Goal: Contribute content: Contribute content

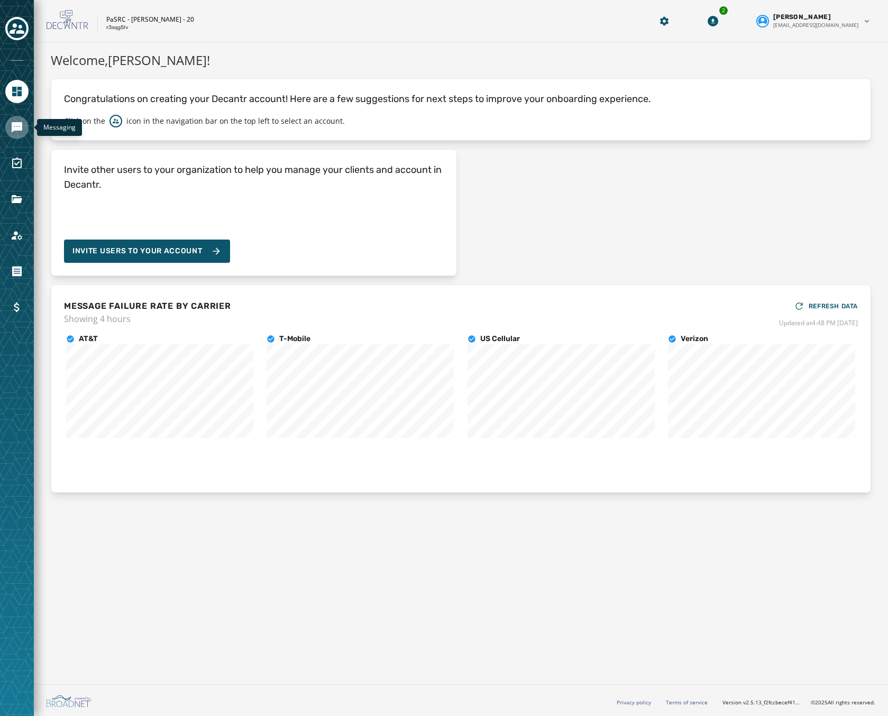
click at [14, 132] on icon "Navigate to Messaging" at bounding box center [17, 127] width 13 height 13
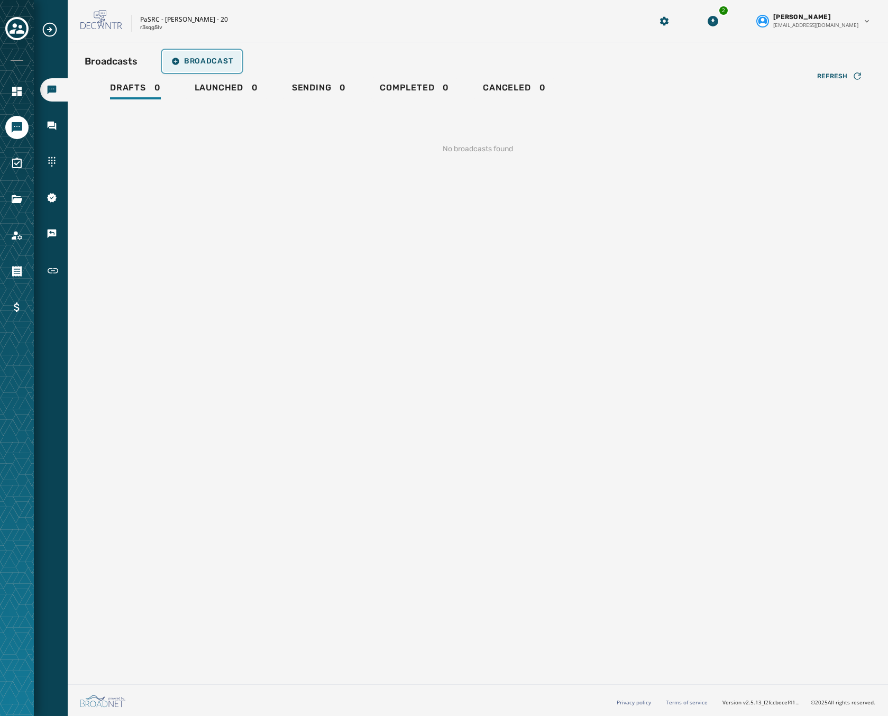
click at [228, 55] on button "Broadcast" at bounding box center [202, 61] width 78 height 21
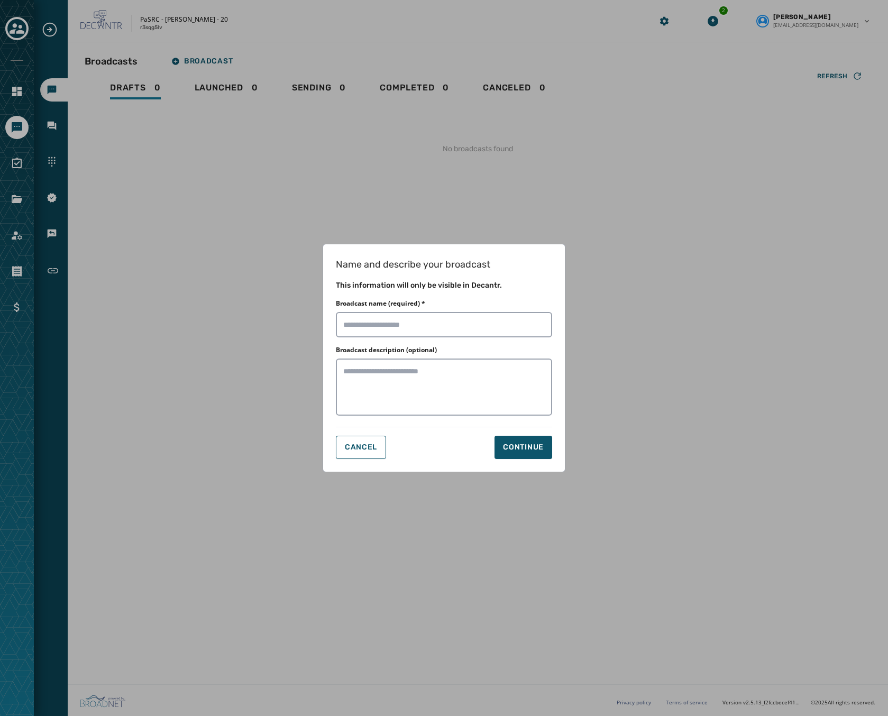
click at [338, 434] on div "Name and describe your broadcast This information will only be visible in Decan…" at bounding box center [444, 358] width 243 height 229
click at [350, 446] on span "Cancel" at bounding box center [361, 447] width 32 height 8
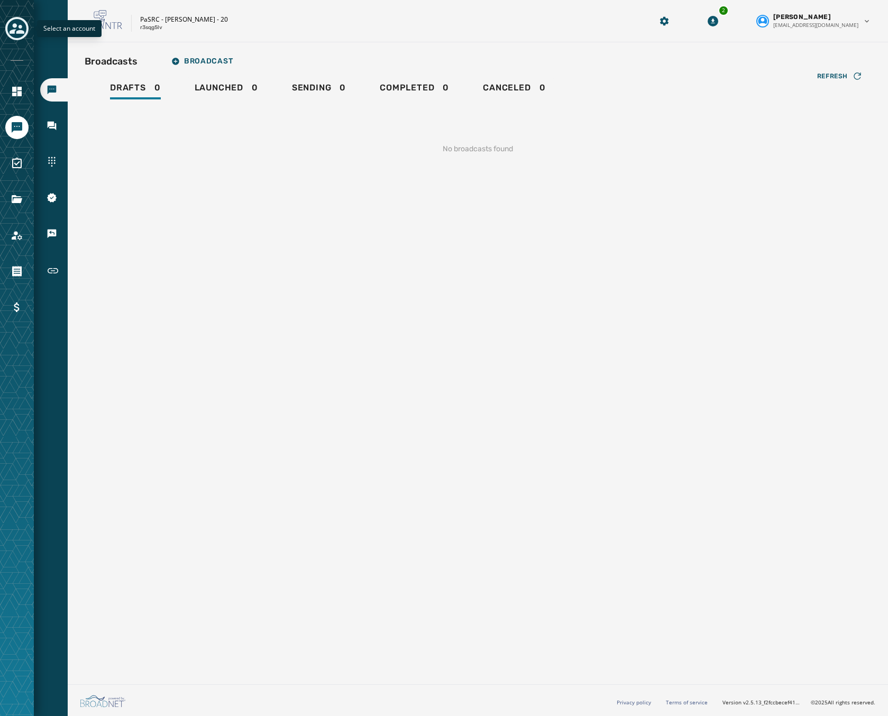
click at [19, 29] on icon "Toggle account select drawer" at bounding box center [17, 28] width 15 height 15
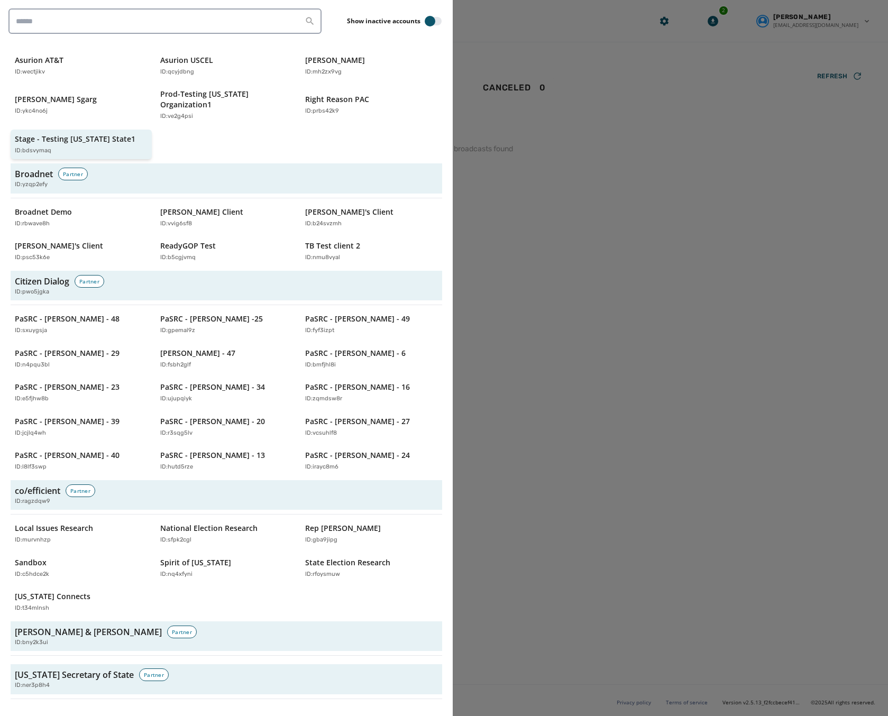
scroll to position [476, 0]
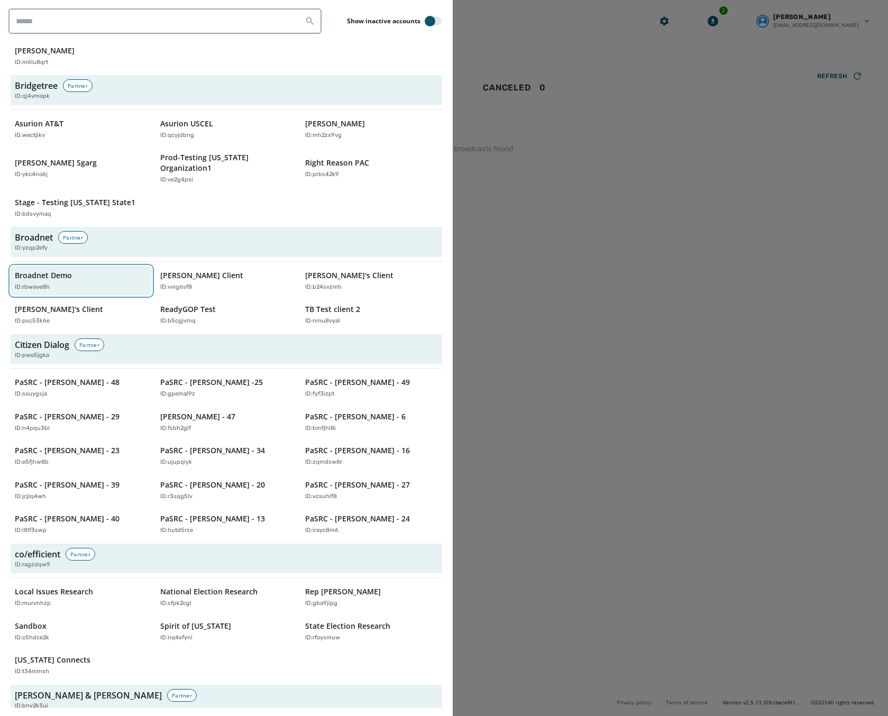
click at [67, 270] on div "Broadnet Demo ID: rbwave8h" at bounding box center [76, 281] width 122 height 22
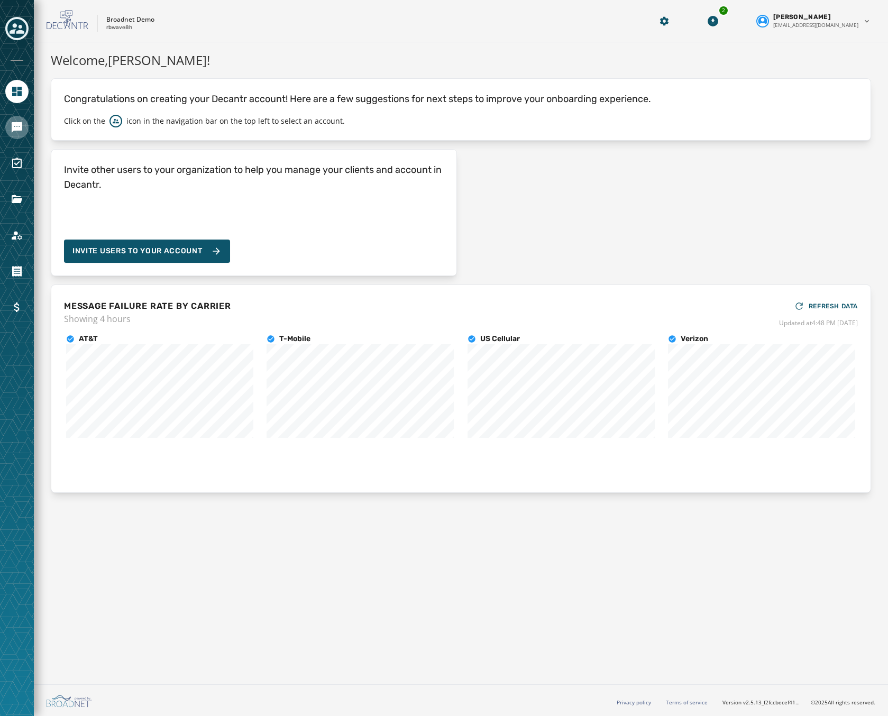
click at [10, 122] on link "Navigate to Messaging" at bounding box center [16, 127] width 23 height 23
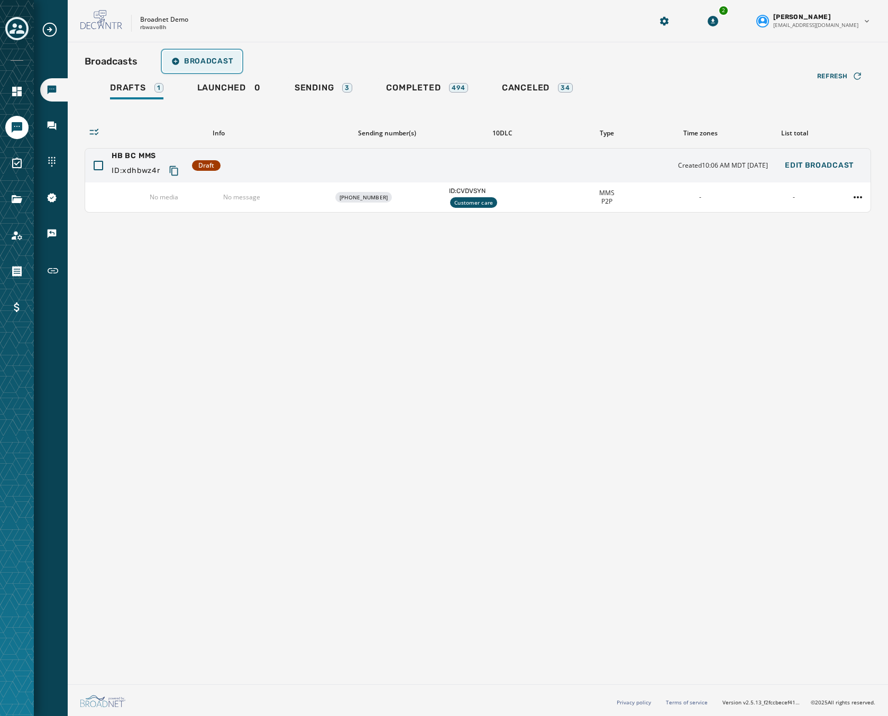
click at [221, 67] on button "Broadcast" at bounding box center [202, 61] width 78 height 21
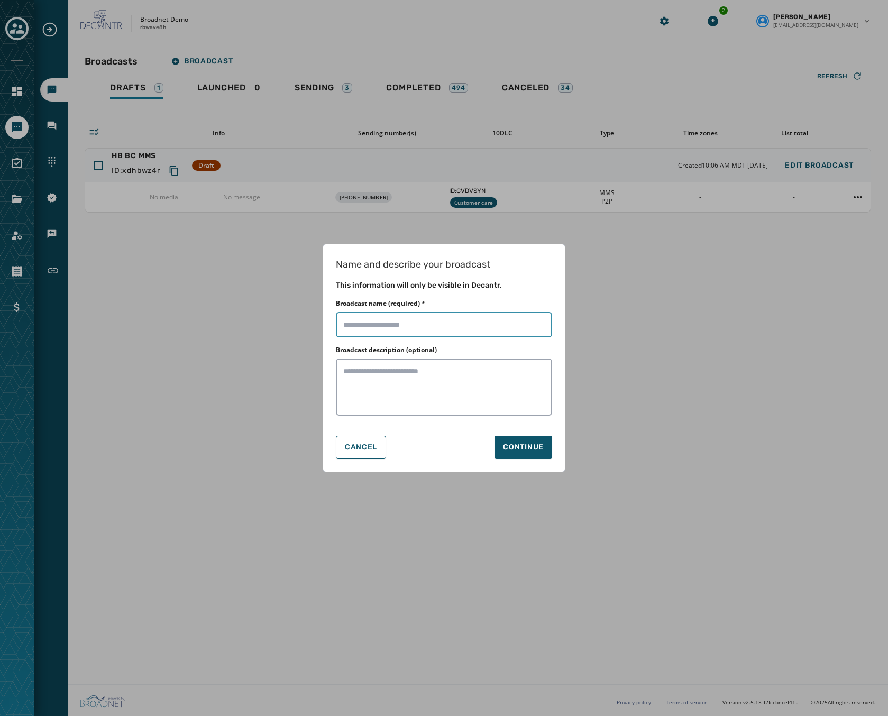
click at [337, 319] on input "Broadcast name (required) *" at bounding box center [444, 324] width 216 height 25
click at [354, 447] on span "Cancel" at bounding box center [361, 447] width 32 height 8
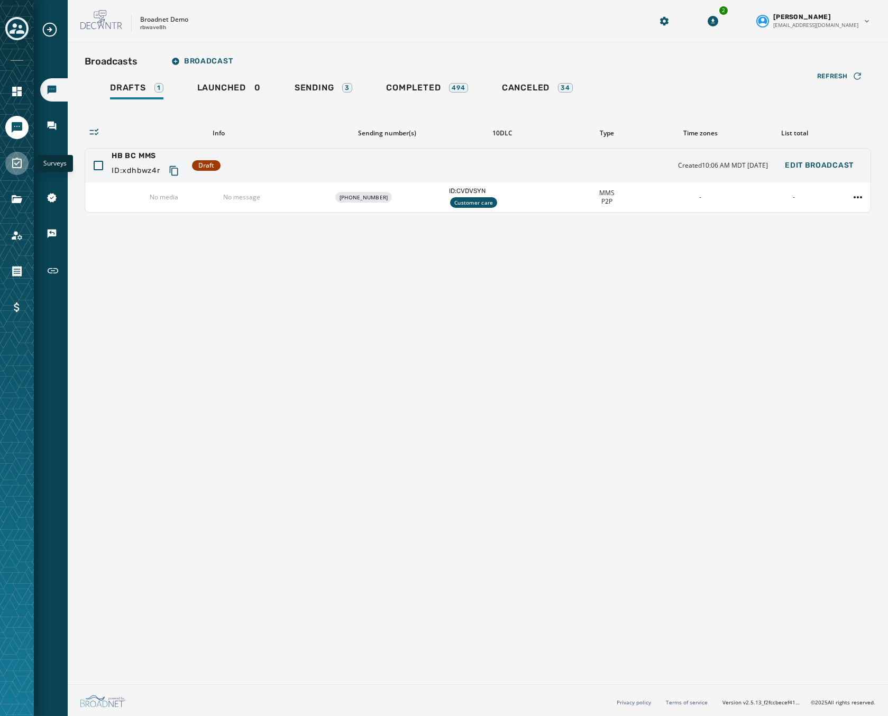
click at [11, 167] on icon "Navigate to Surveys" at bounding box center [17, 163] width 13 height 13
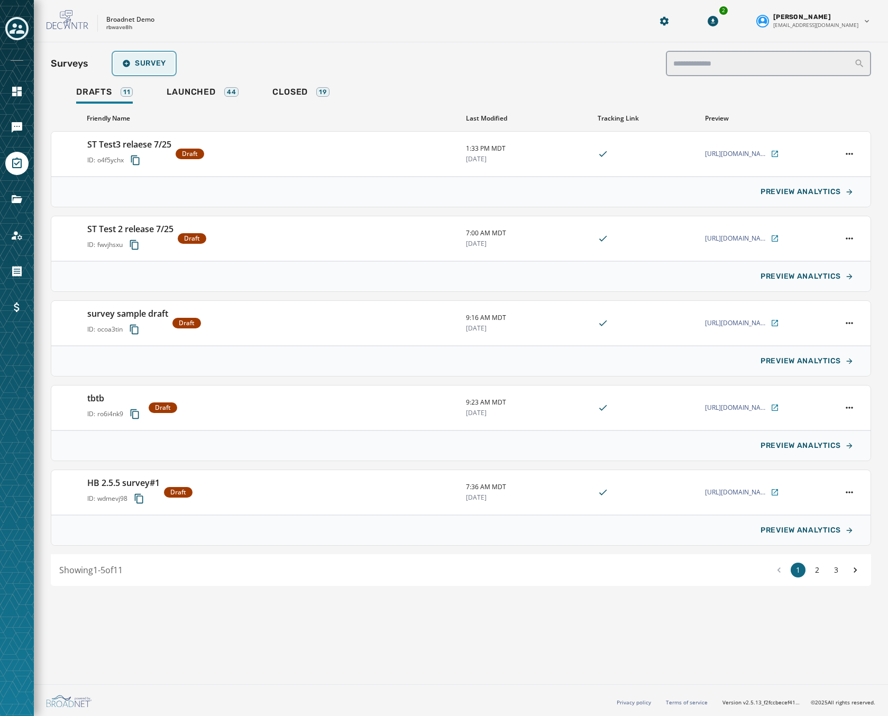
click at [148, 63] on span "Survey" at bounding box center [144, 63] width 44 height 8
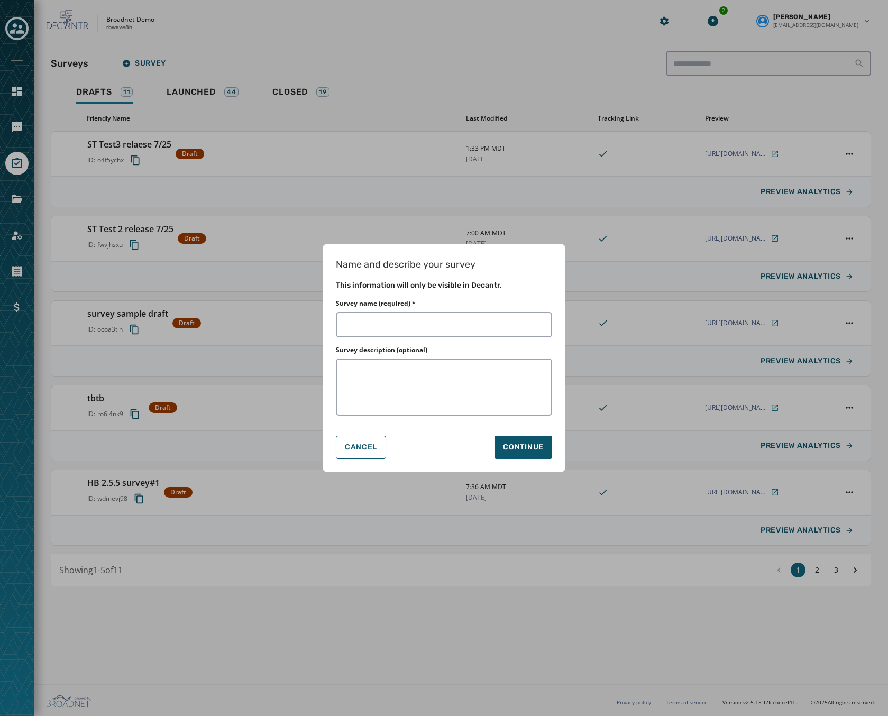
click at [402, 343] on div "Name and describe your survey This information will only be visible in [GEOGRAP…" at bounding box center [444, 358] width 243 height 229
click at [399, 328] on input "Survey name (required) *" at bounding box center [444, 324] width 216 height 25
type input "*"
type input "**"
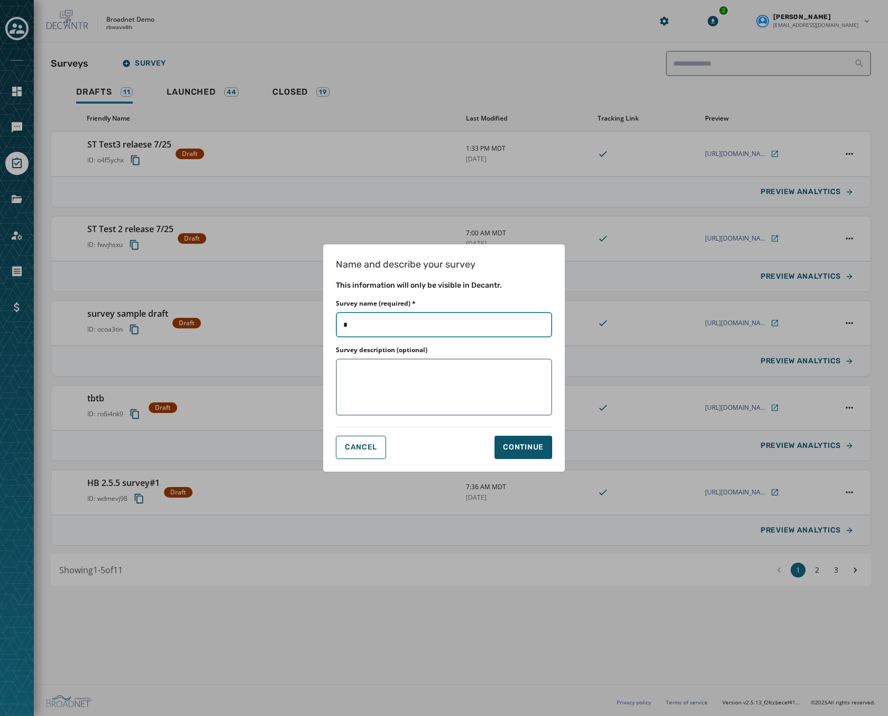
type input "**"
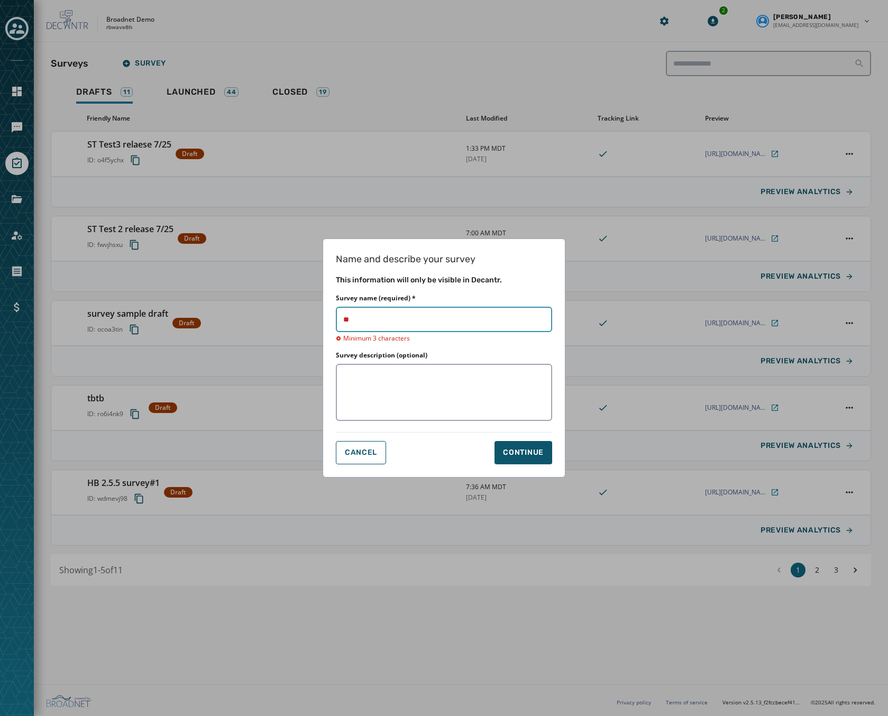
type input "***"
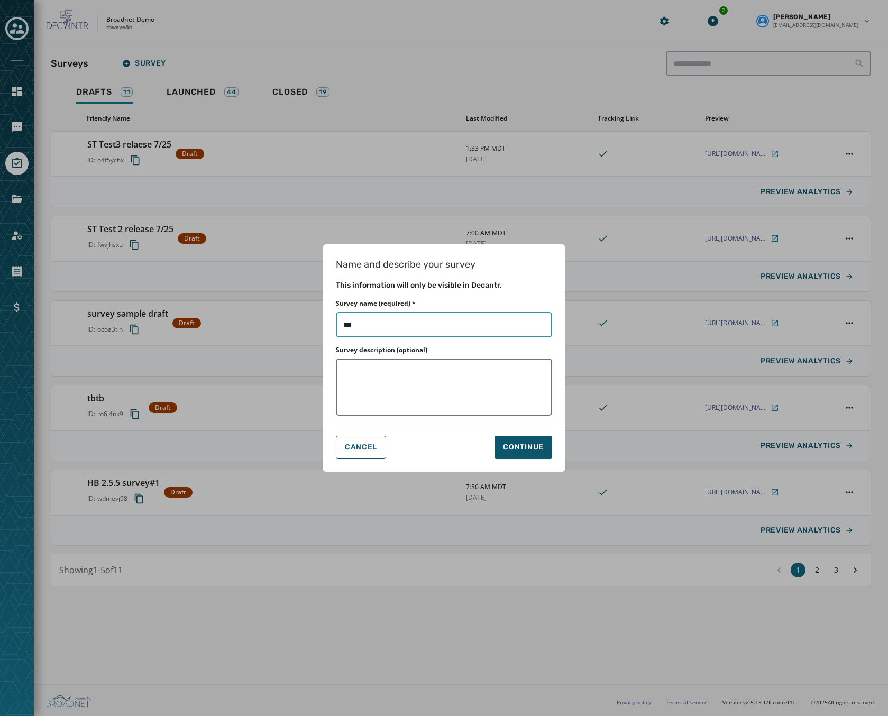
type input "***"
click at [355, 396] on textarea "Survey description (optional)" at bounding box center [444, 387] width 216 height 57
click at [527, 445] on div "Continue" at bounding box center [523, 447] width 41 height 11
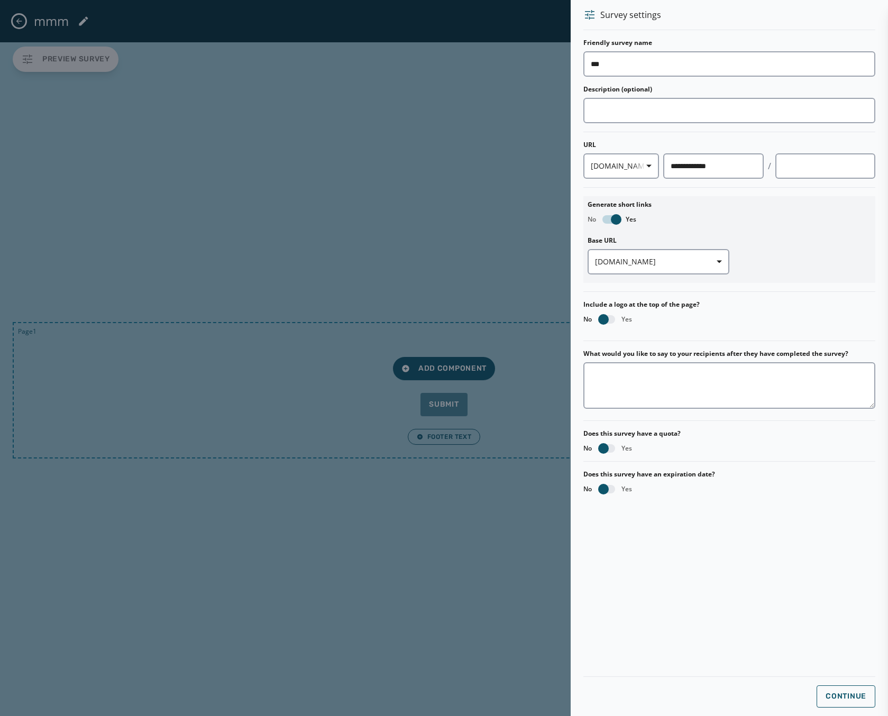
type input "***"
click at [836, 694] on span "Continue" at bounding box center [846, 697] width 41 height 8
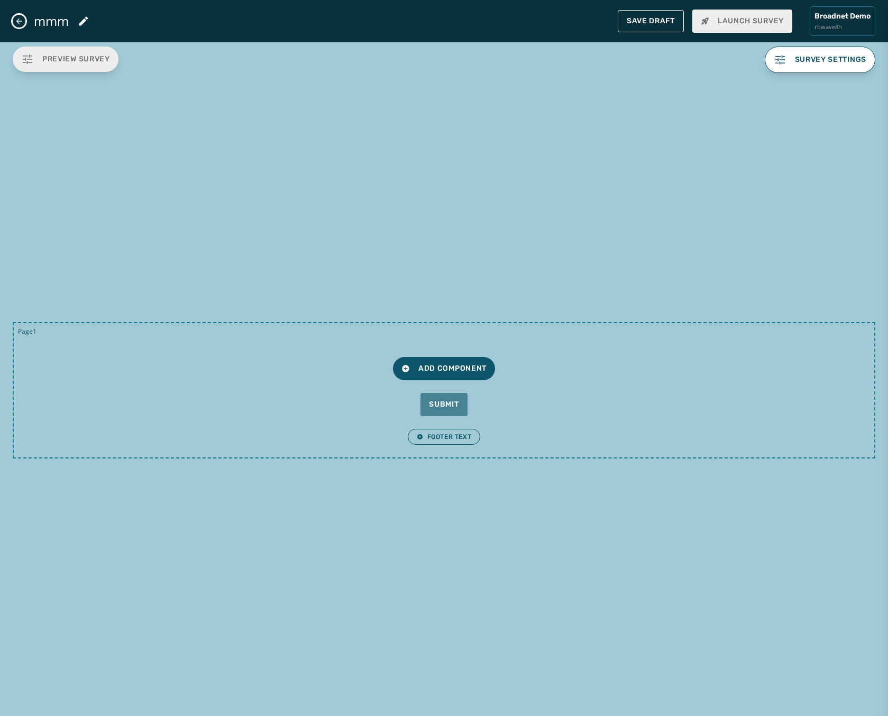
click at [455, 380] on div "Add Component Submit" at bounding box center [444, 386] width 836 height 59
click at [455, 377] on button "Add Component" at bounding box center [444, 368] width 102 height 23
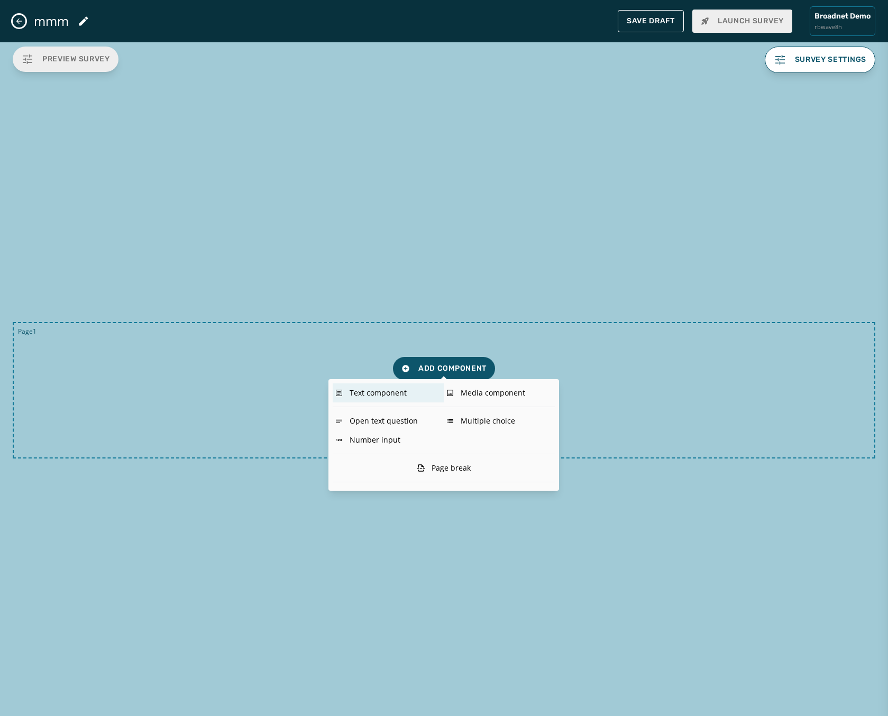
click at [372, 396] on div "Text component" at bounding box center [388, 393] width 111 height 19
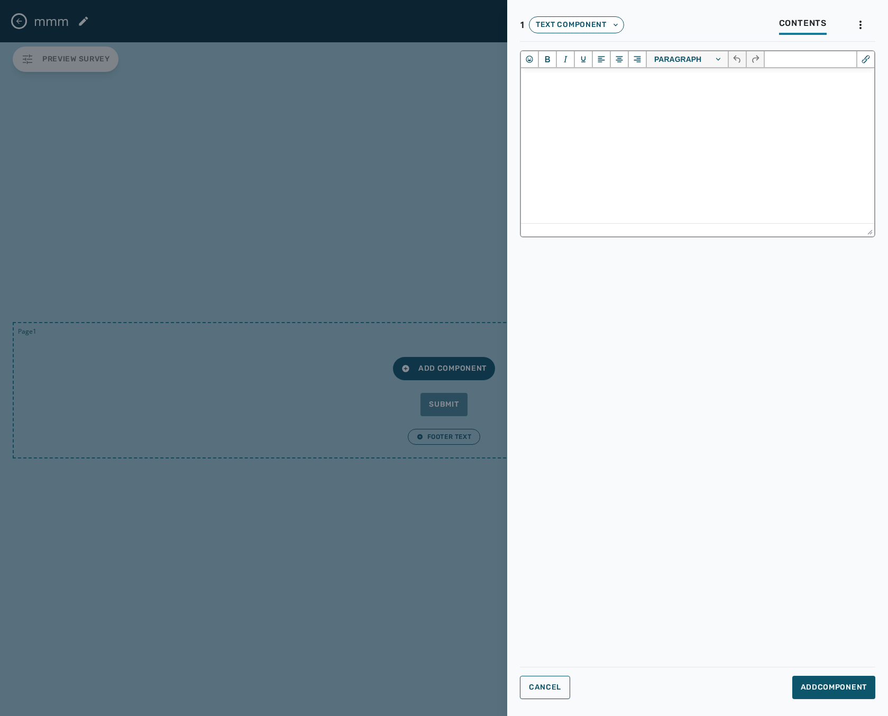
click at [608, 97] on html at bounding box center [697, 82] width 353 height 29
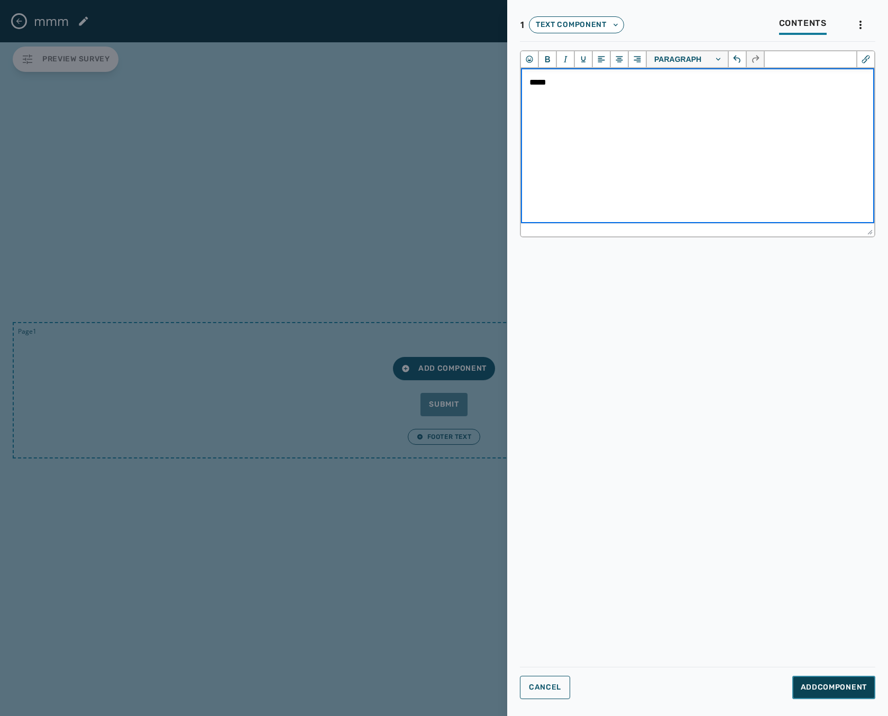
click at [828, 693] on button "Add Component" at bounding box center [834, 687] width 83 height 23
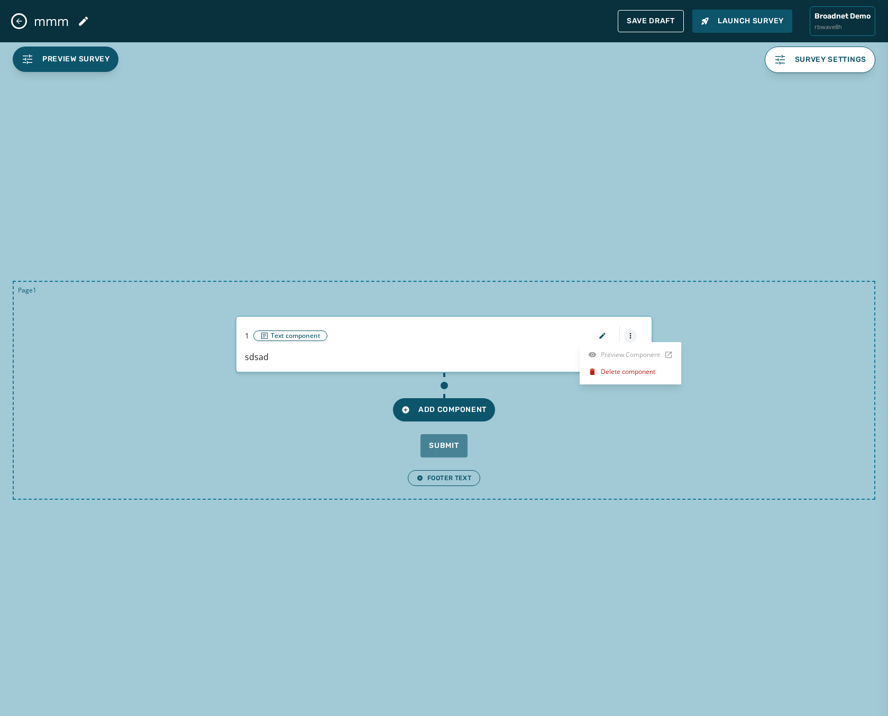
click at [635, 338] on html "Skip To Main Content Broadnet Demo rbwave8h 2 [PERSON_NAME] [EMAIL_ADDRESS][DOM…" at bounding box center [444, 358] width 888 height 716
click at [627, 254] on html "Skip To Main Content Broadnet Demo rbwave8h 2 [PERSON_NAME] [EMAIL_ADDRESS][DOM…" at bounding box center [444, 358] width 888 height 716
click at [655, 16] on button "Save Draft" at bounding box center [651, 21] width 66 height 22
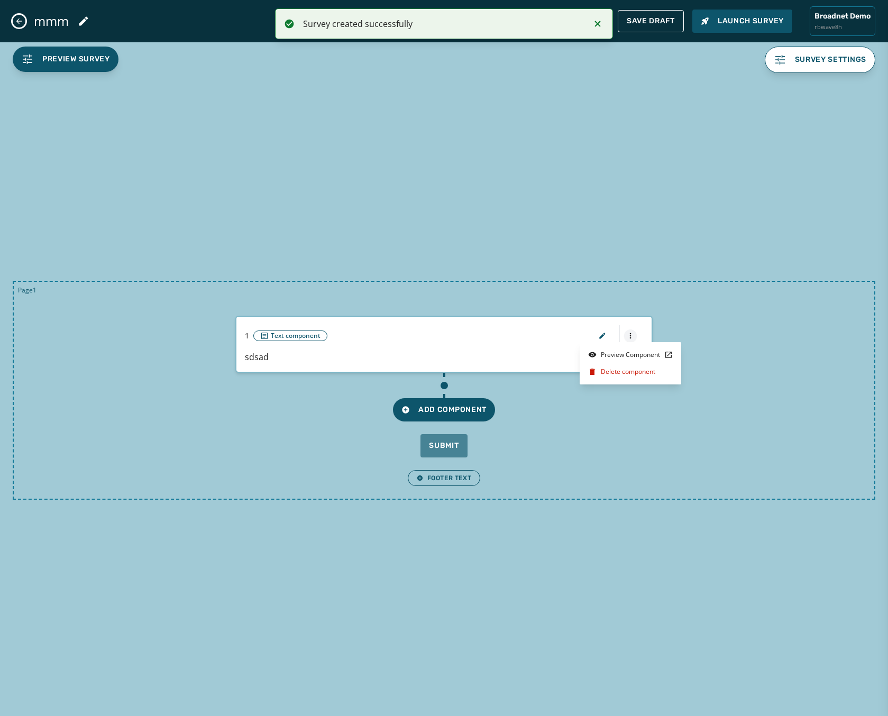
click at [633, 332] on html "Survey created successfully Skip To Main Content Broadnet Demo rbwave8h 2 [PERS…" at bounding box center [444, 358] width 888 height 716
click at [609, 275] on html "Survey created successfully Skip To Main Content Broadnet Demo rbwave8h 2 [PERS…" at bounding box center [444, 358] width 888 height 716
click at [443, 408] on span "Add Component" at bounding box center [444, 410] width 85 height 11
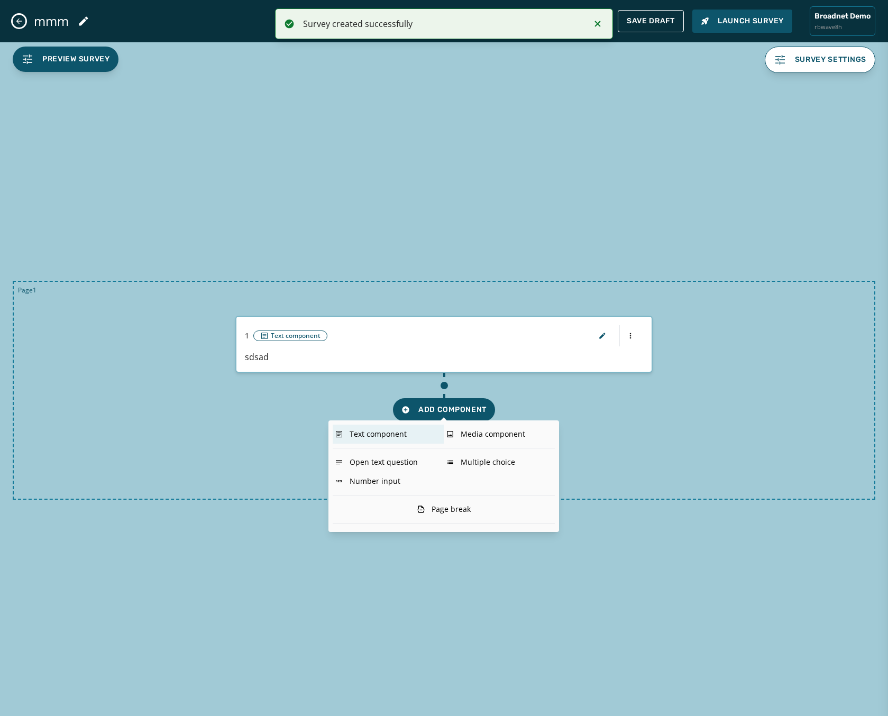
click at [394, 435] on div "Text component" at bounding box center [388, 434] width 111 height 19
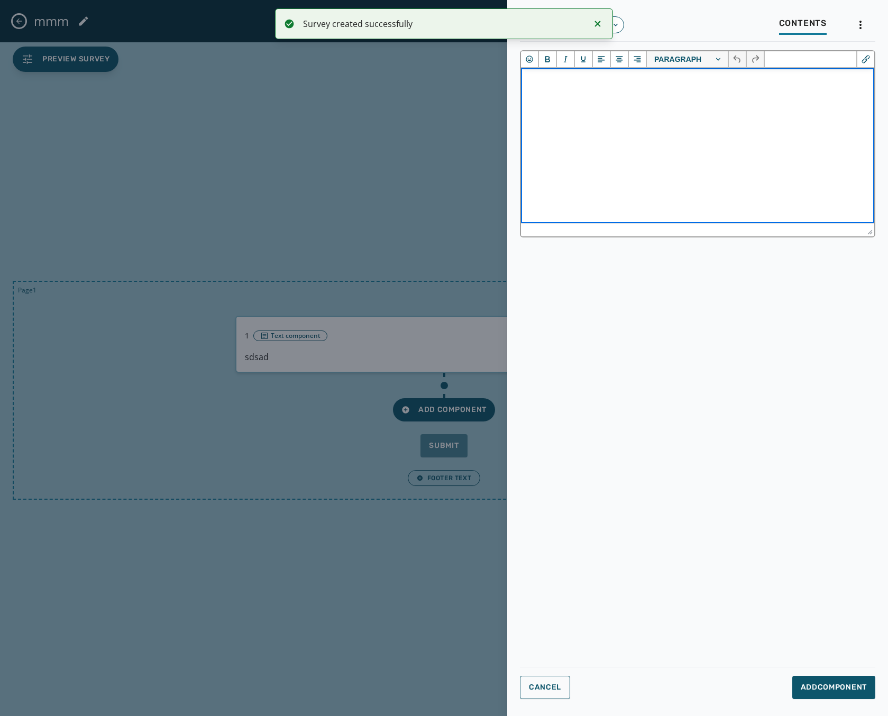
click at [595, 97] on html at bounding box center [697, 82] width 353 height 29
click at [822, 685] on span "Add Component" at bounding box center [834, 688] width 66 height 11
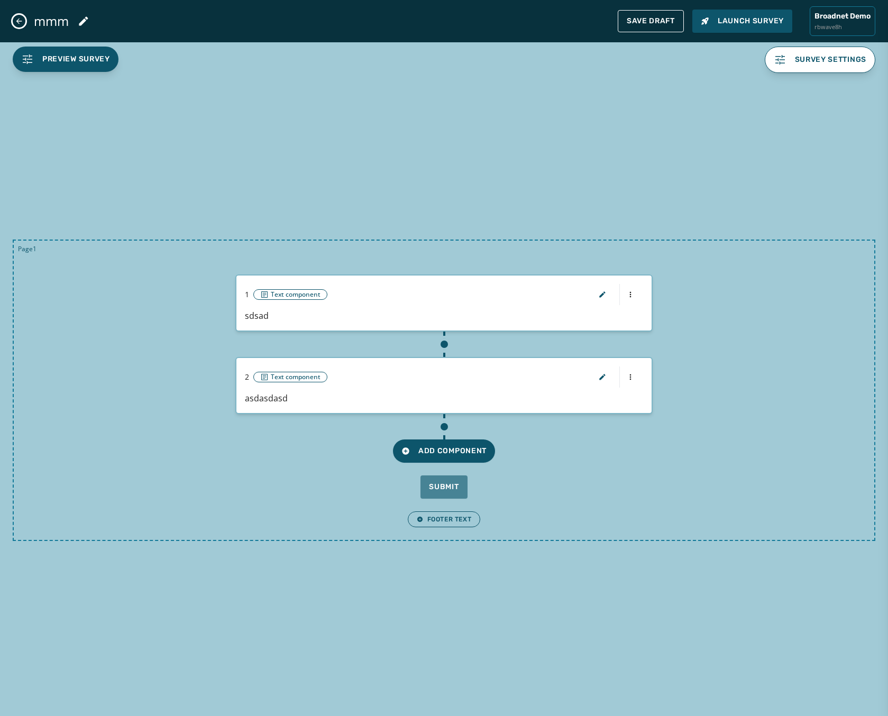
click at [629, 384] on div at bounding box center [616, 377] width 53 height 21
click at [630, 377] on html "Skip To Main Content Broadnet Demo rbwave8h 2 [PERSON_NAME] [EMAIL_ADDRESS][DOM…" at bounding box center [444, 358] width 888 height 716
click at [391, 360] on html "Skip To Main Content Broadnet Demo rbwave8h 2 [PERSON_NAME] [EMAIL_ADDRESS][DOM…" at bounding box center [444, 358] width 888 height 716
click at [629, 373] on html "Skip To Main Content Broadnet Demo rbwave8h 2 [PERSON_NAME] [EMAIL_ADDRESS][DOM…" at bounding box center [444, 358] width 888 height 716
click at [631, 396] on div "Preview Component" at bounding box center [631, 396] width 102 height 17
